Goal: Check status: Check status

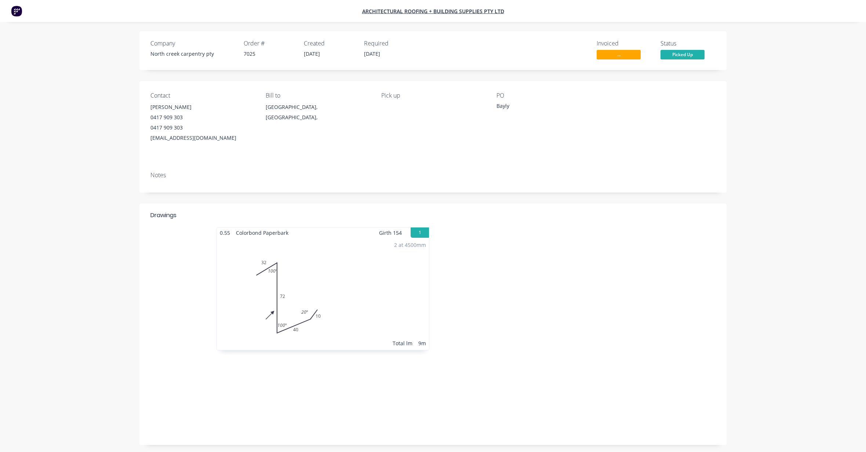
click at [621, 55] on span "..." at bounding box center [619, 54] width 44 height 9
